Goal: Transaction & Acquisition: Subscribe to service/newsletter

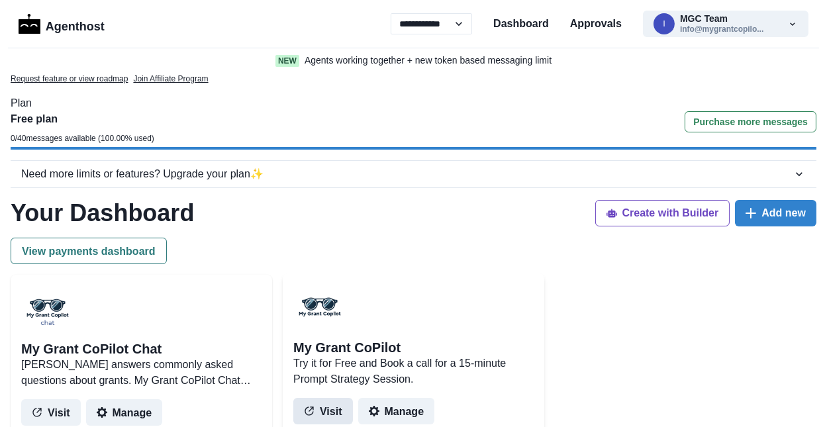
click at [320, 398] on button "Visit" at bounding box center [323, 411] width 60 height 26
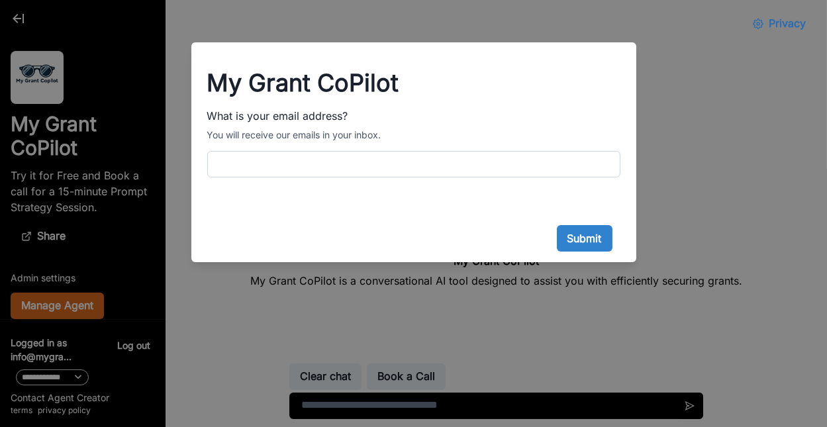
click at [423, 151] on input "What is your email address?" at bounding box center [413, 164] width 413 height 26
type input "**********"
click at [566, 225] on button "Submit" at bounding box center [585, 238] width 56 height 26
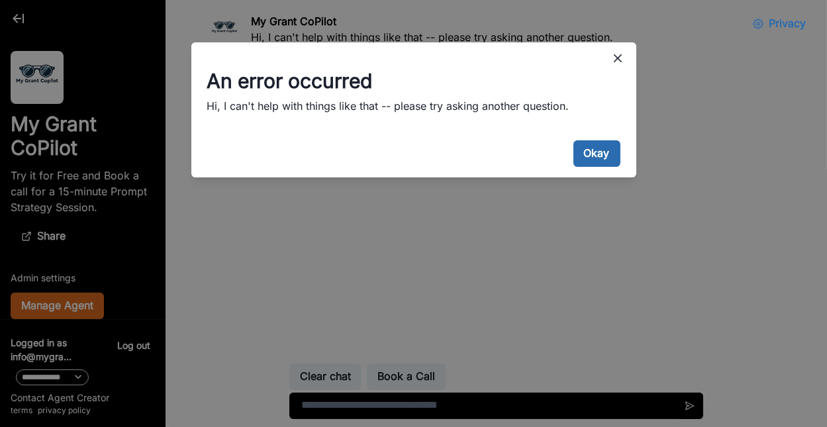
click at [581, 140] on button "Okay" at bounding box center [597, 153] width 47 height 26
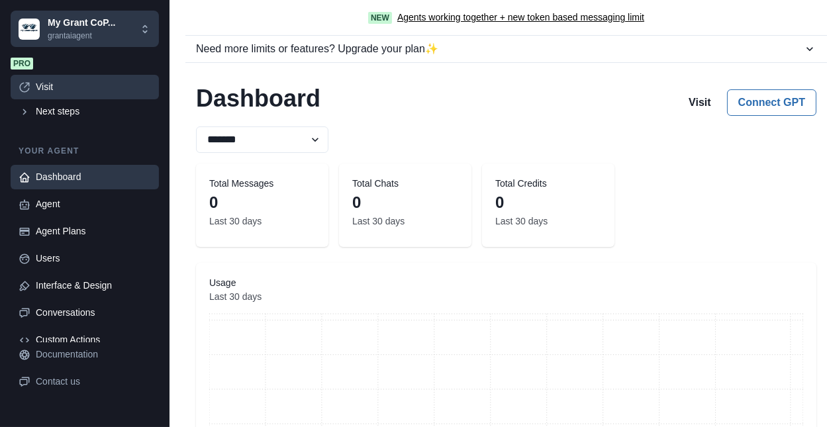
click at [85, 80] on div "Visit" at bounding box center [93, 87] width 115 height 14
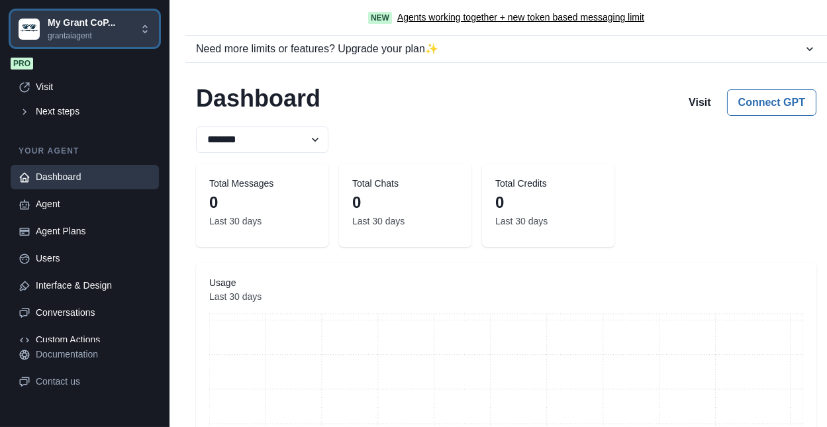
click at [117, 25] on div "My Grant CoP... grantaiagent" at bounding box center [79, 29] width 121 height 26
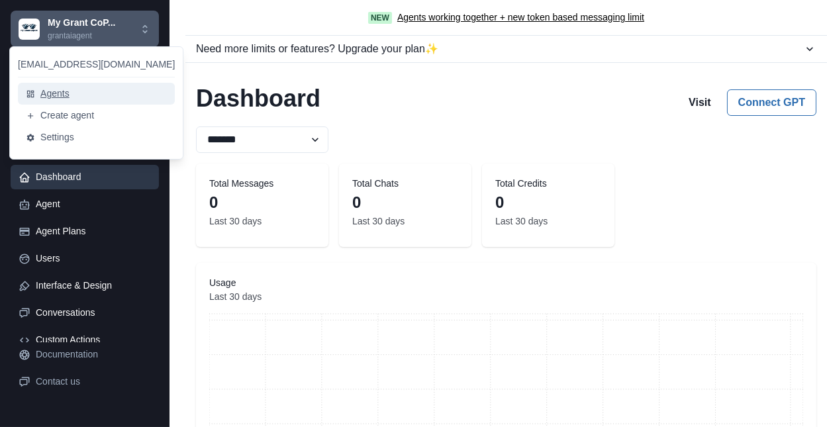
click at [107, 89] on button "Agents" at bounding box center [96, 94] width 157 height 22
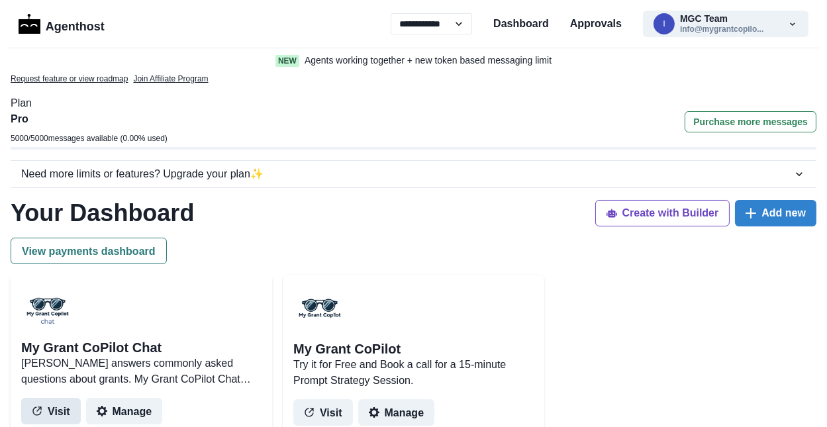
click at [54, 398] on button "Visit" at bounding box center [51, 411] width 60 height 26
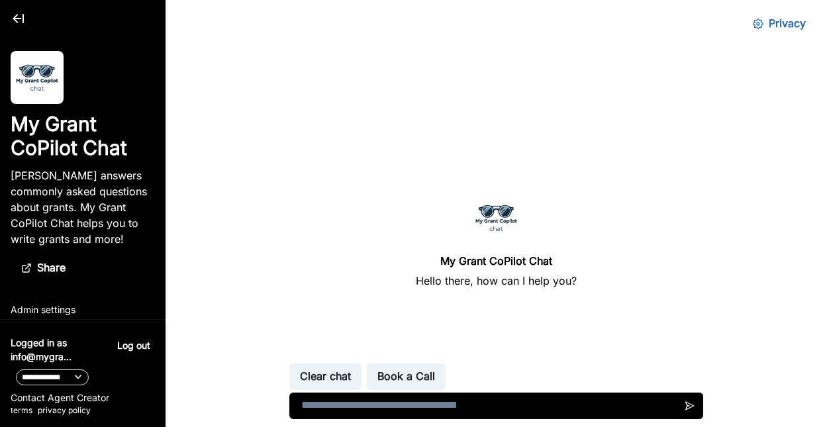
click at [315, 405] on textarea at bounding box center [497, 406] width 414 height 26
type textarea "**********"
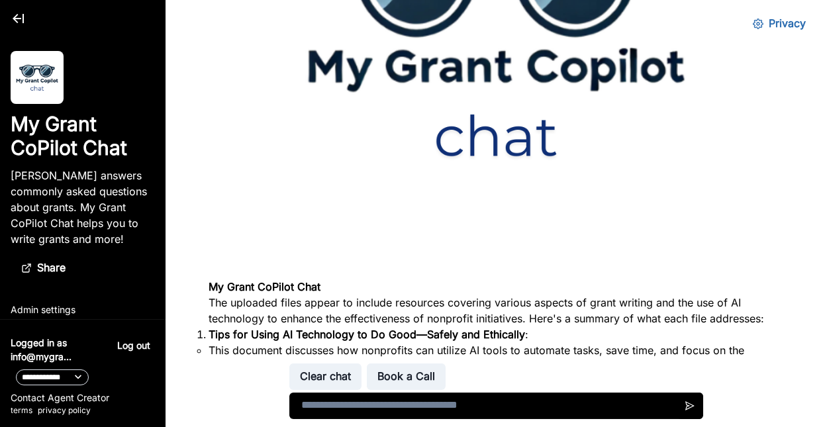
scroll to position [261, 0]
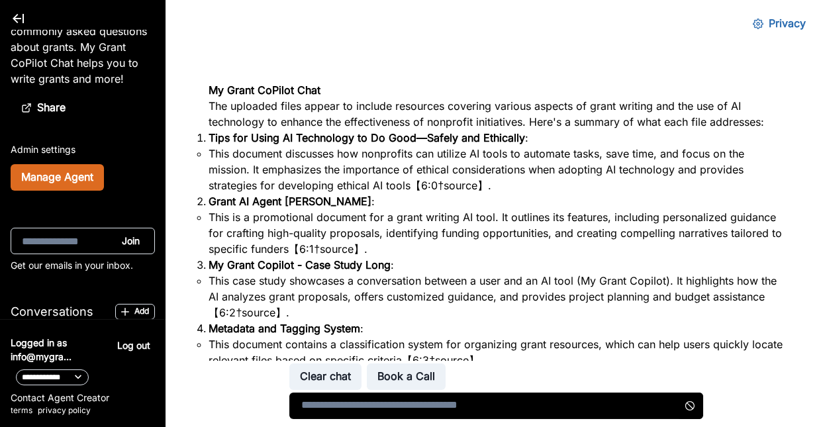
scroll to position [405, 0]
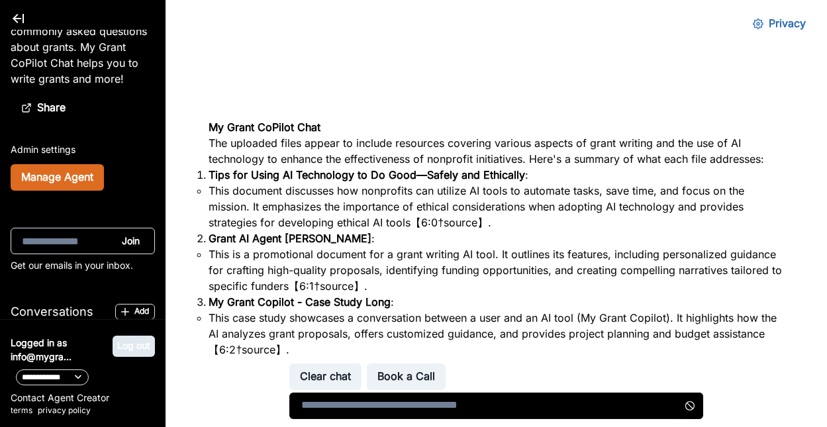
click at [140, 357] on button "Log out" at bounding box center [134, 346] width 42 height 21
